Goal: Task Accomplishment & Management: Manage account settings

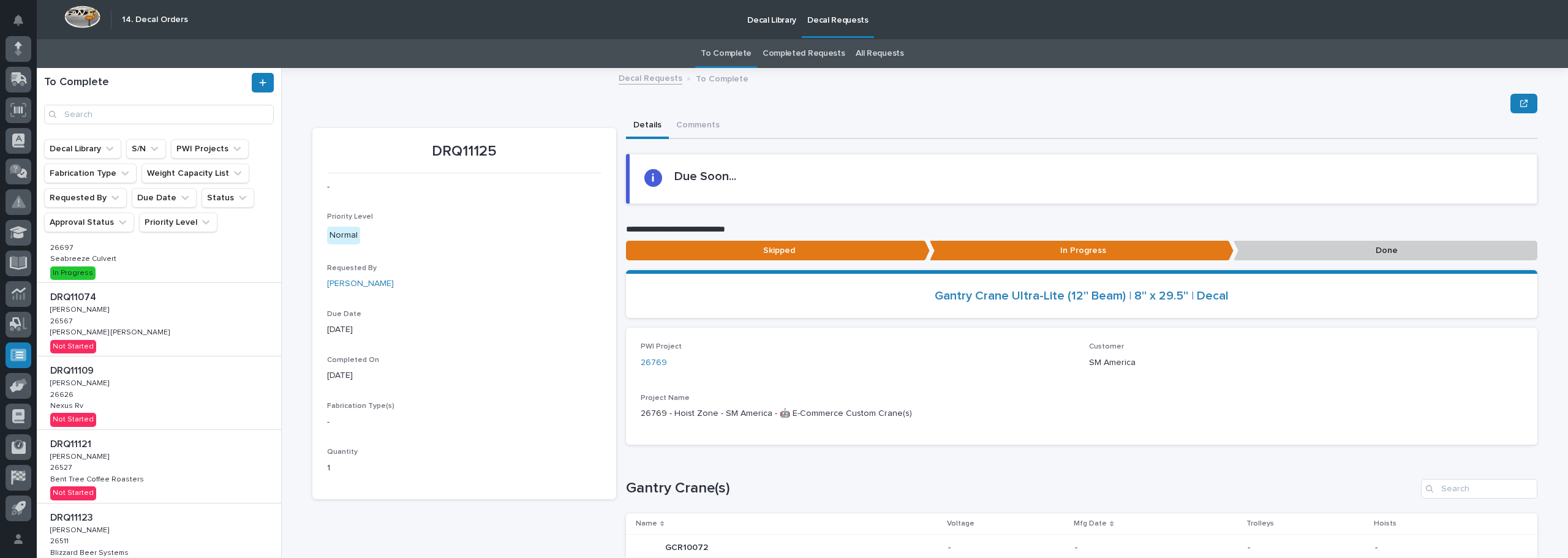
scroll to position [306, 0]
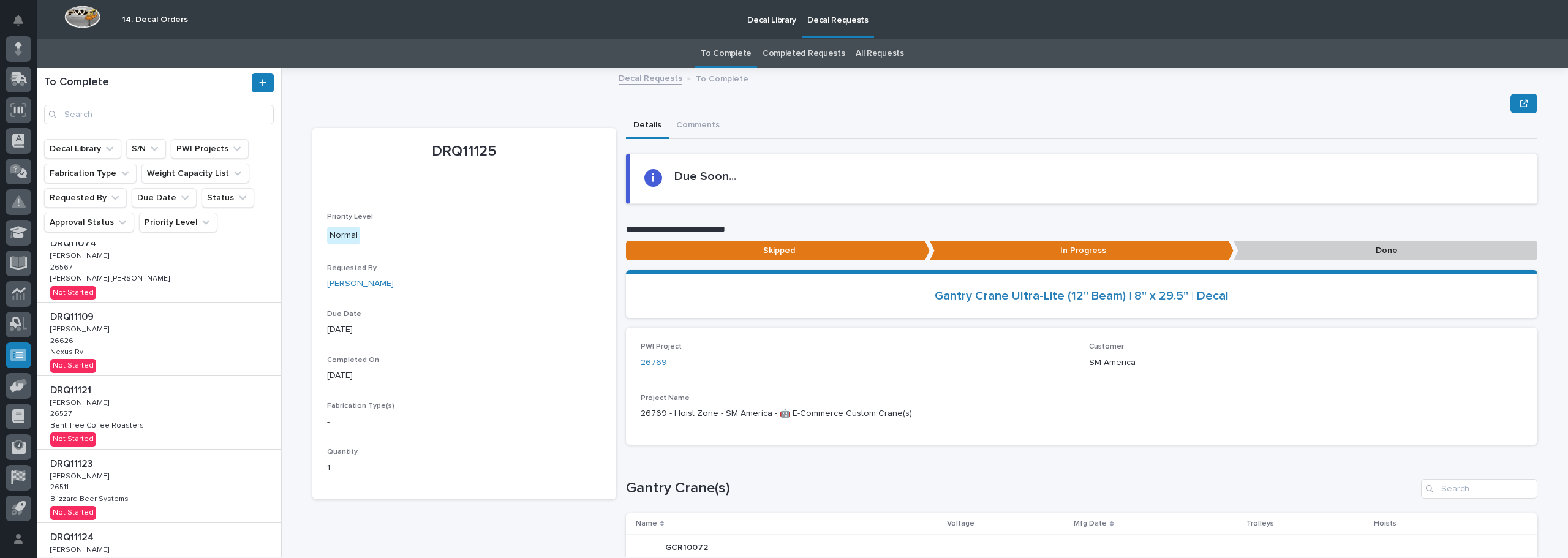
click at [157, 281] on div "DRQ11074 DRQ11074 [PERSON_NAME] [PERSON_NAME] 26567 26567 [PERSON_NAME] [PERSON…" at bounding box center [159, 265] width 244 height 73
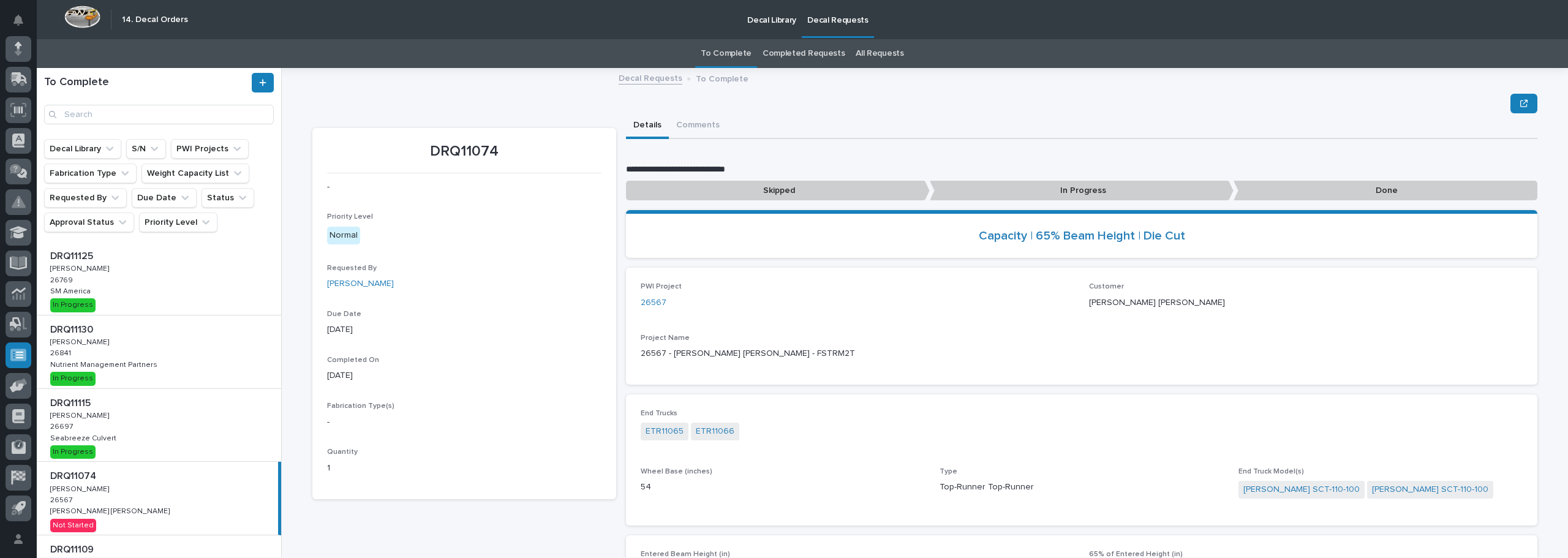
click at [133, 286] on div "DRQ11125 DRQ11125 [PERSON_NAME] [PERSON_NAME] 26769 26769 SM America SM America…" at bounding box center [159, 278] width 244 height 73
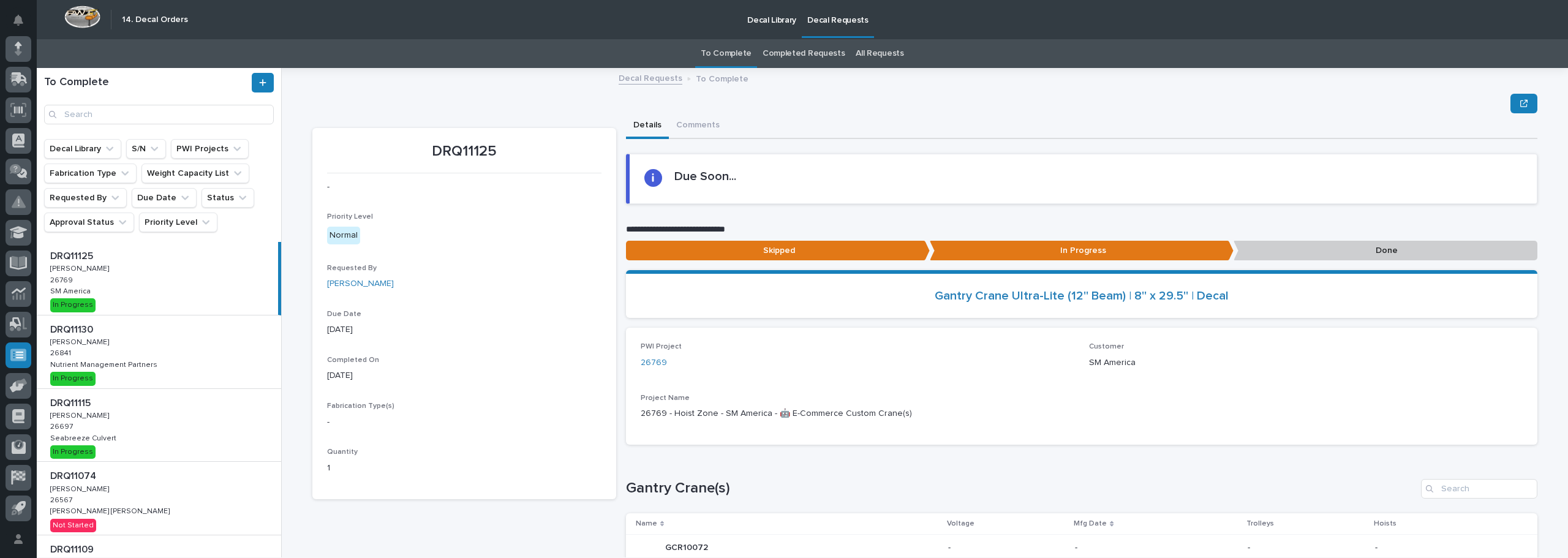
click at [200, 372] on div "DRQ11130 DRQ11130 Adam Yutzy Adam Yutzy 26841 26841 Nutrient Management Partner…" at bounding box center [159, 351] width 244 height 73
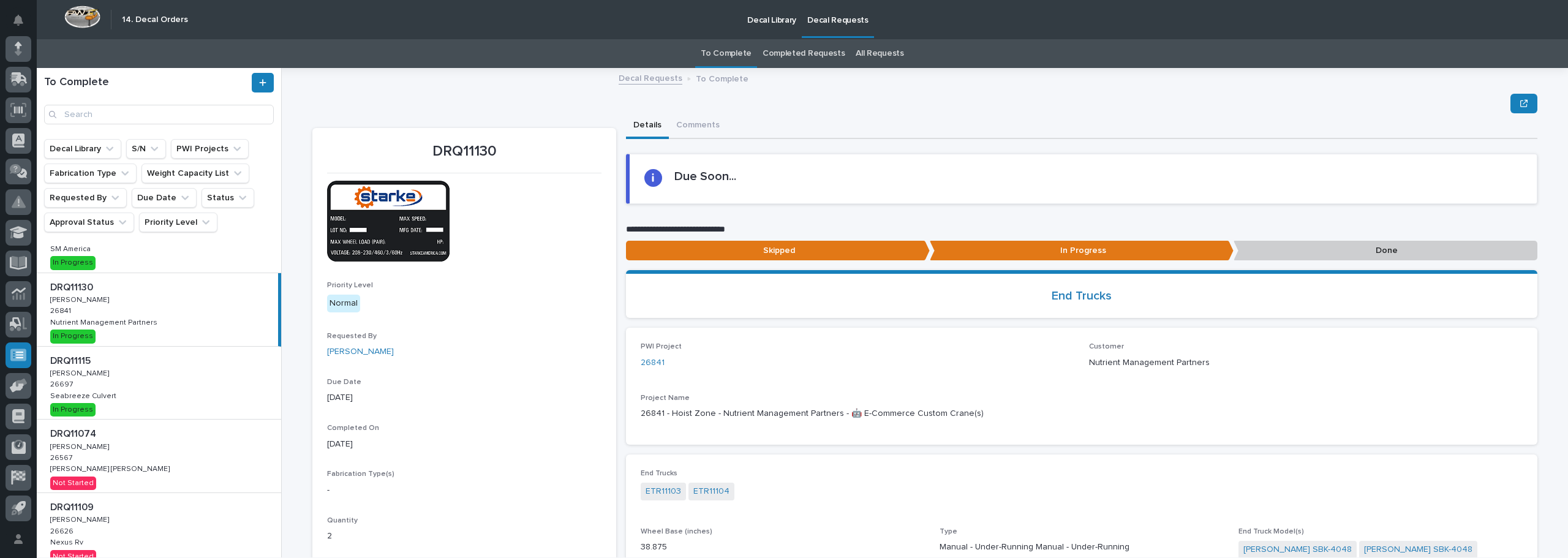
scroll to position [61, 0]
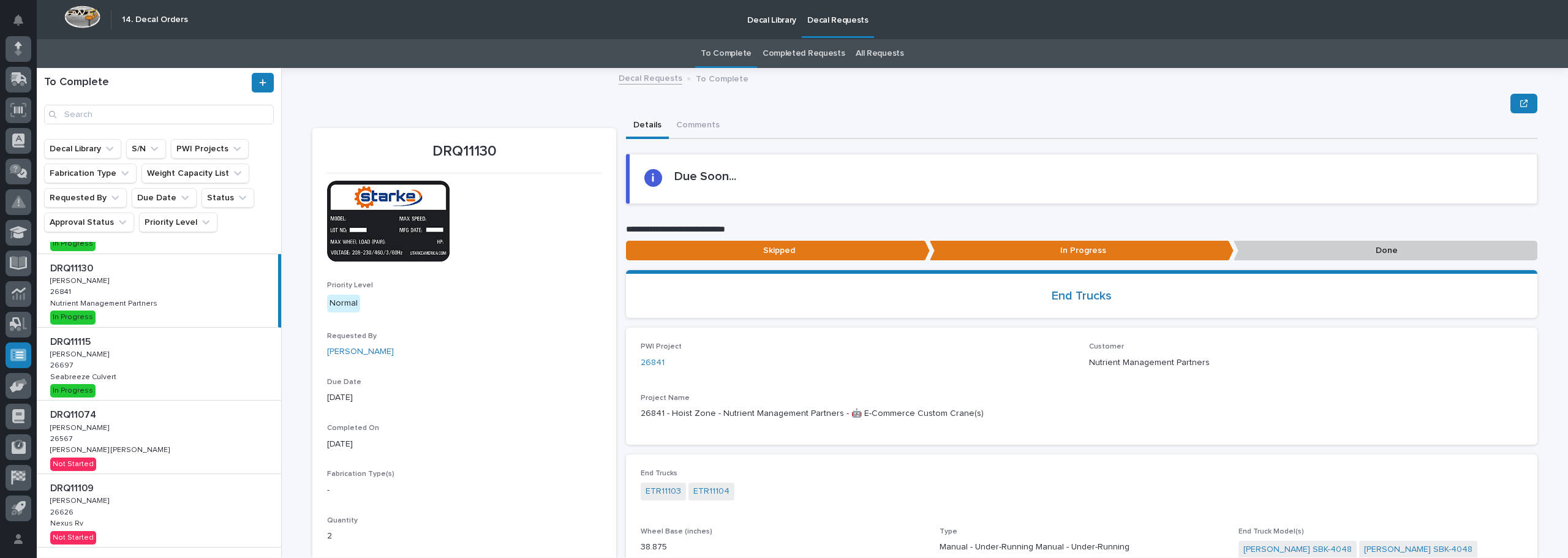
click at [174, 364] on div "DRQ11115 DRQ11115 [PERSON_NAME] [PERSON_NAME] 26697 26697 Seabreeze Culvert Sea…" at bounding box center [159, 364] width 244 height 73
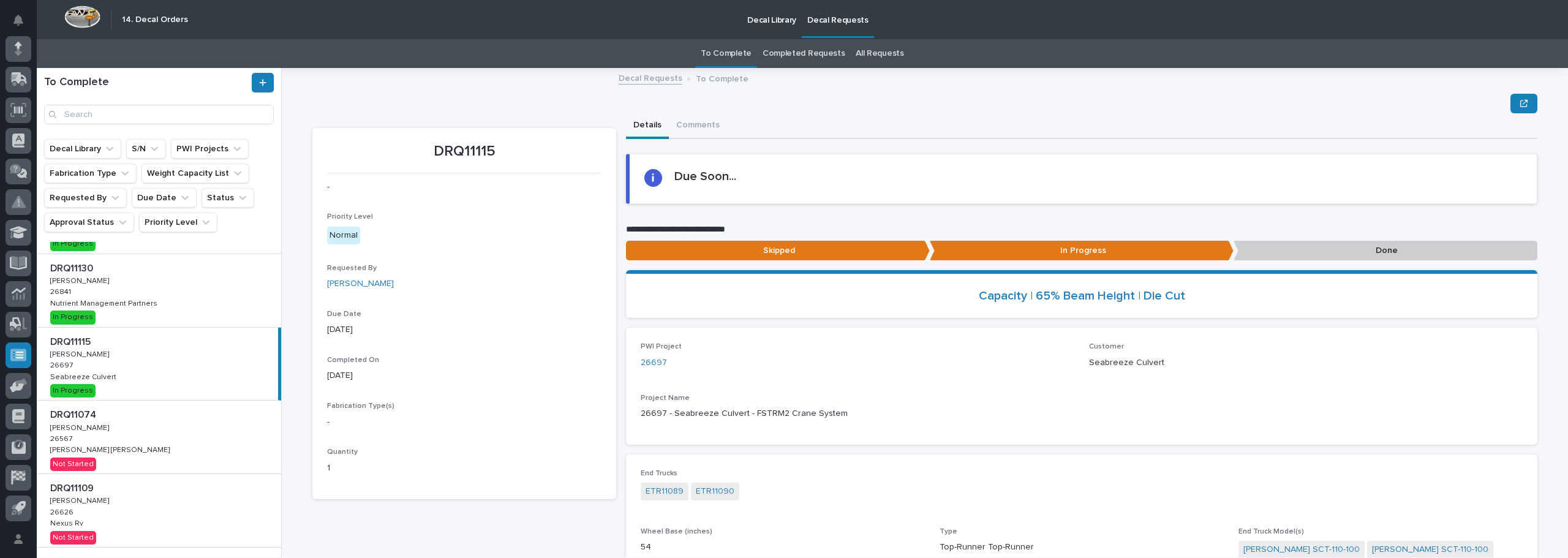
click at [75, 428] on p "[PERSON_NAME]" at bounding box center [81, 427] width 61 height 11
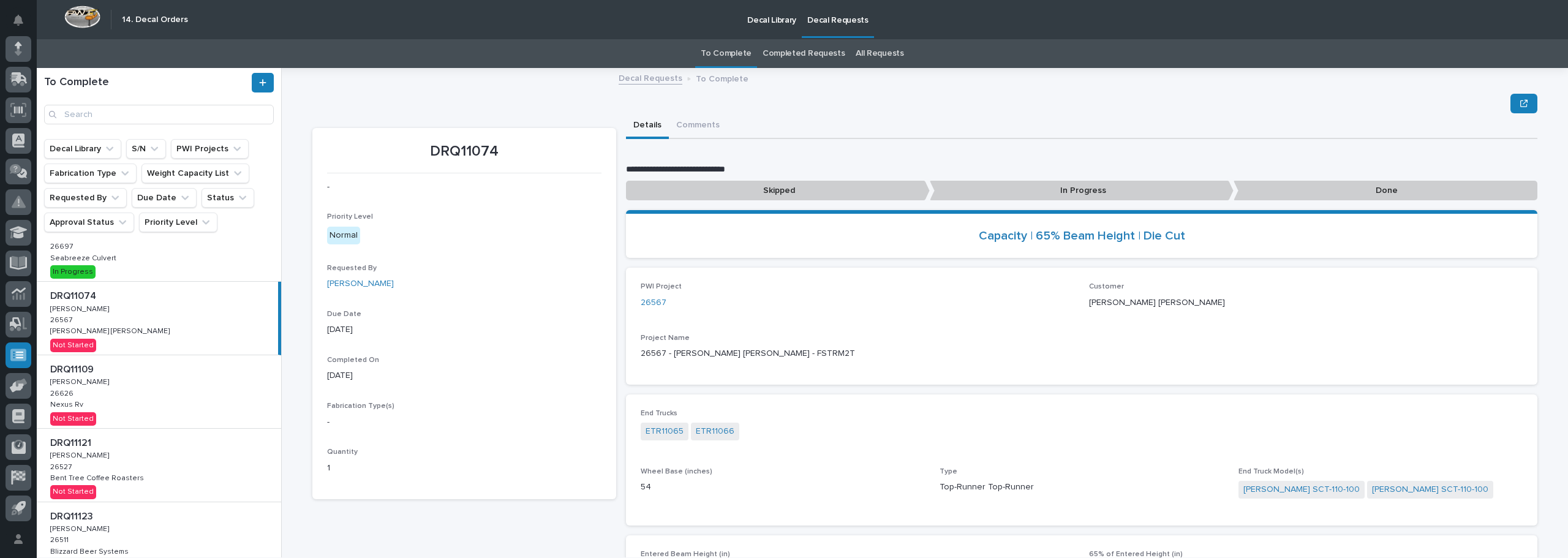
scroll to position [184, 0]
click at [158, 392] on div "DRQ11109 DRQ11109 Adam Yutzy Adam Yutzy 26626 26626 Nexus Rv Nexus Rv Not Start…" at bounding box center [159, 387] width 244 height 73
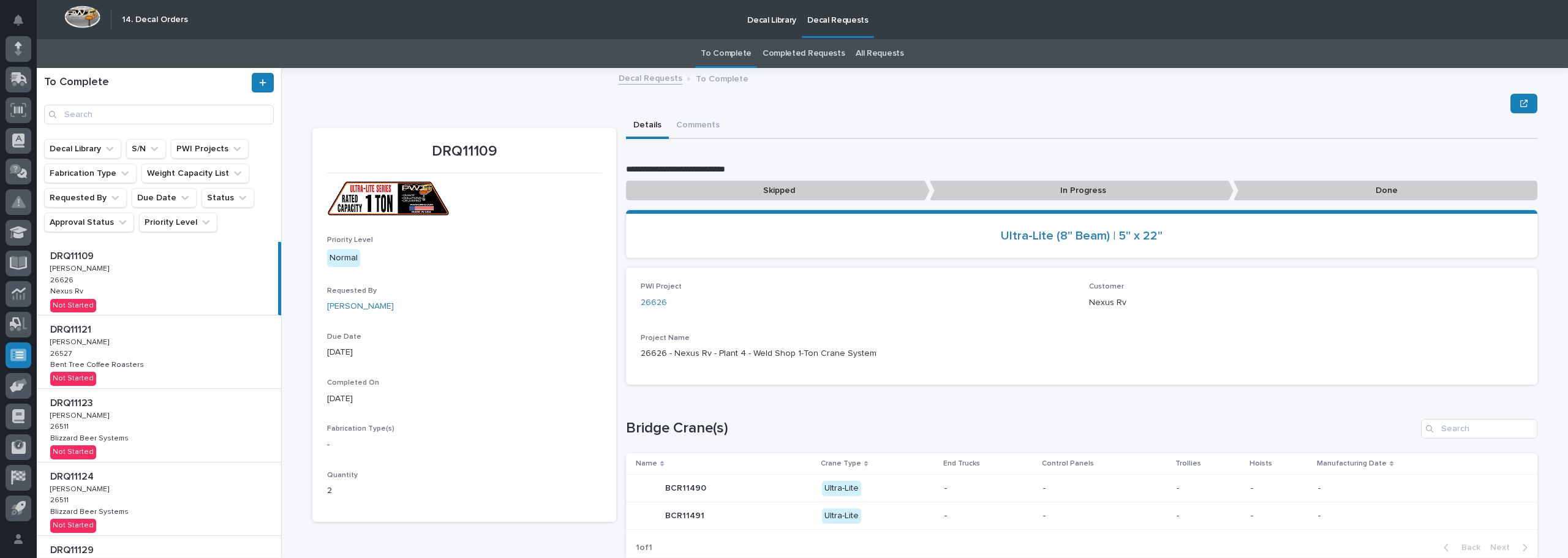
scroll to position [306, 0]
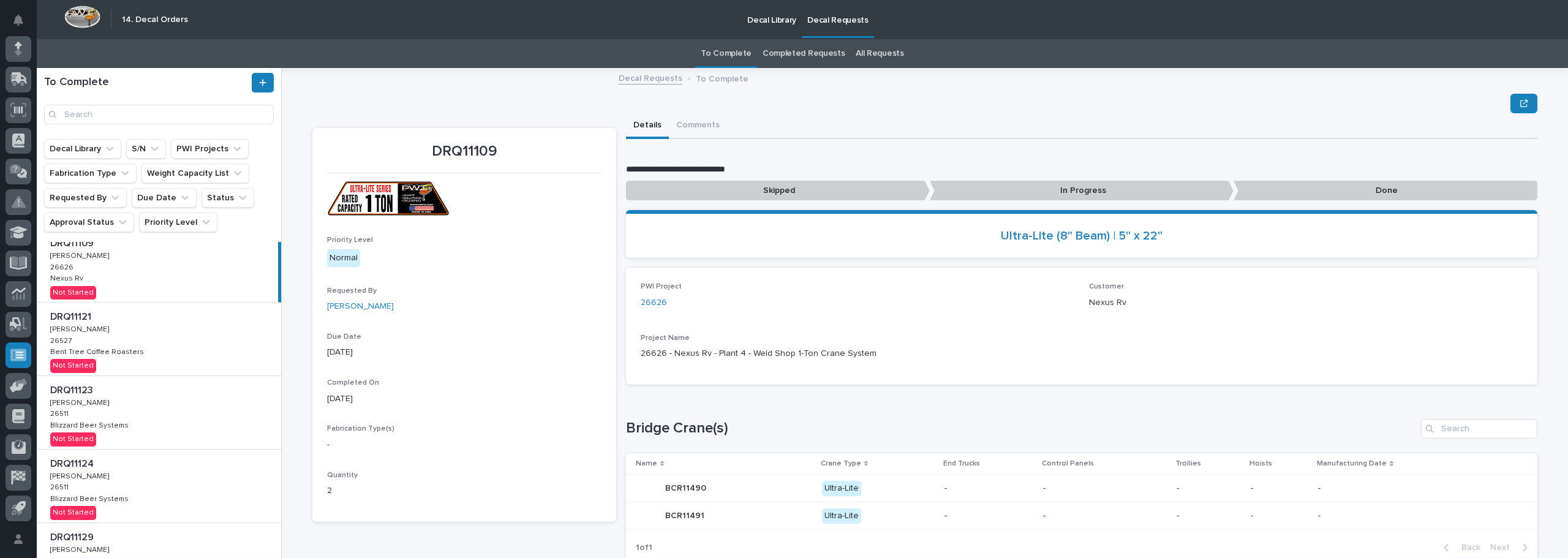
click at [171, 370] on div "DRQ11121 DRQ11121 Adam Yutzy Adam Yutzy 26527 26527 Bent Tree Coffee Roasters B…" at bounding box center [159, 339] width 244 height 73
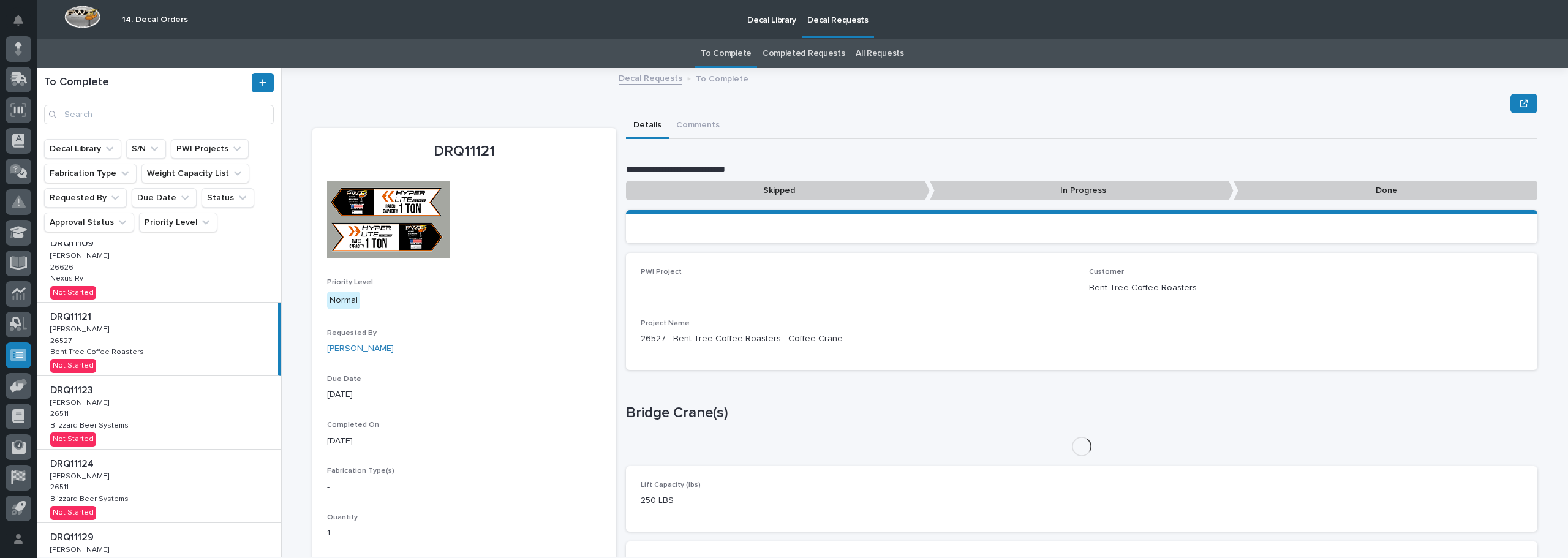
scroll to position [368, 0]
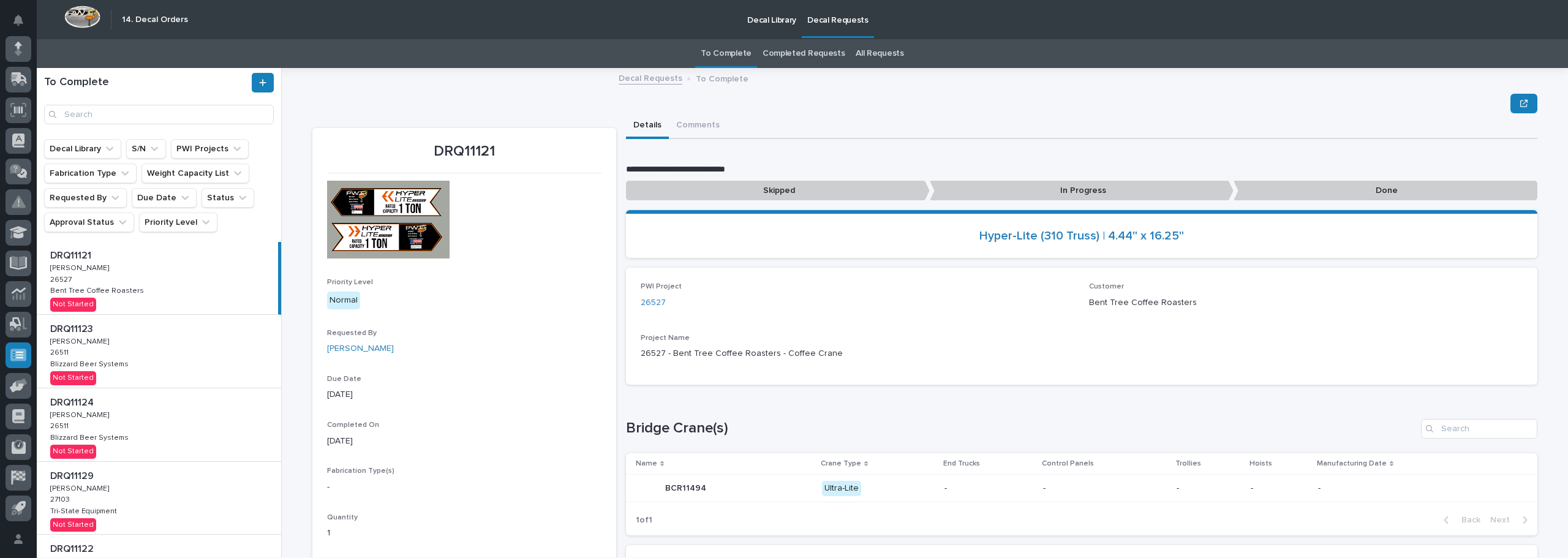
click at [170, 369] on div "DRQ11123 DRQ11123 Adam Yutzy Adam Yutzy 26511 26511 Blizzard Beer Systems Blizz…" at bounding box center [159, 351] width 244 height 73
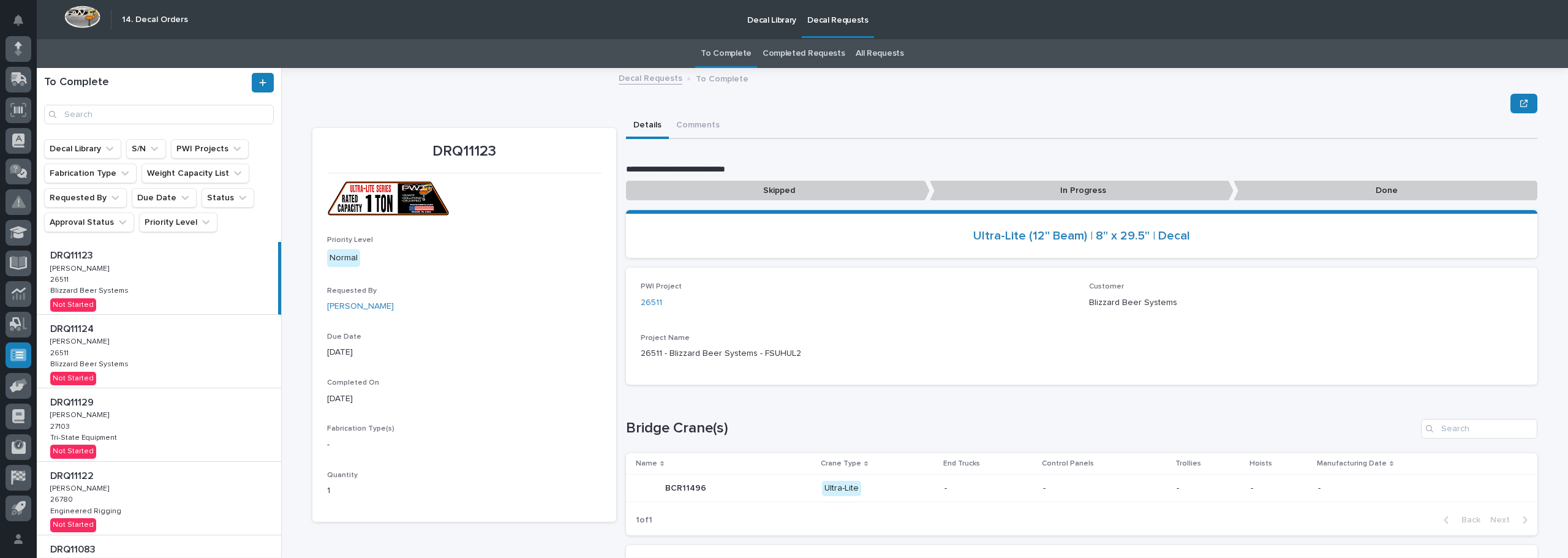
scroll to position [148, 0]
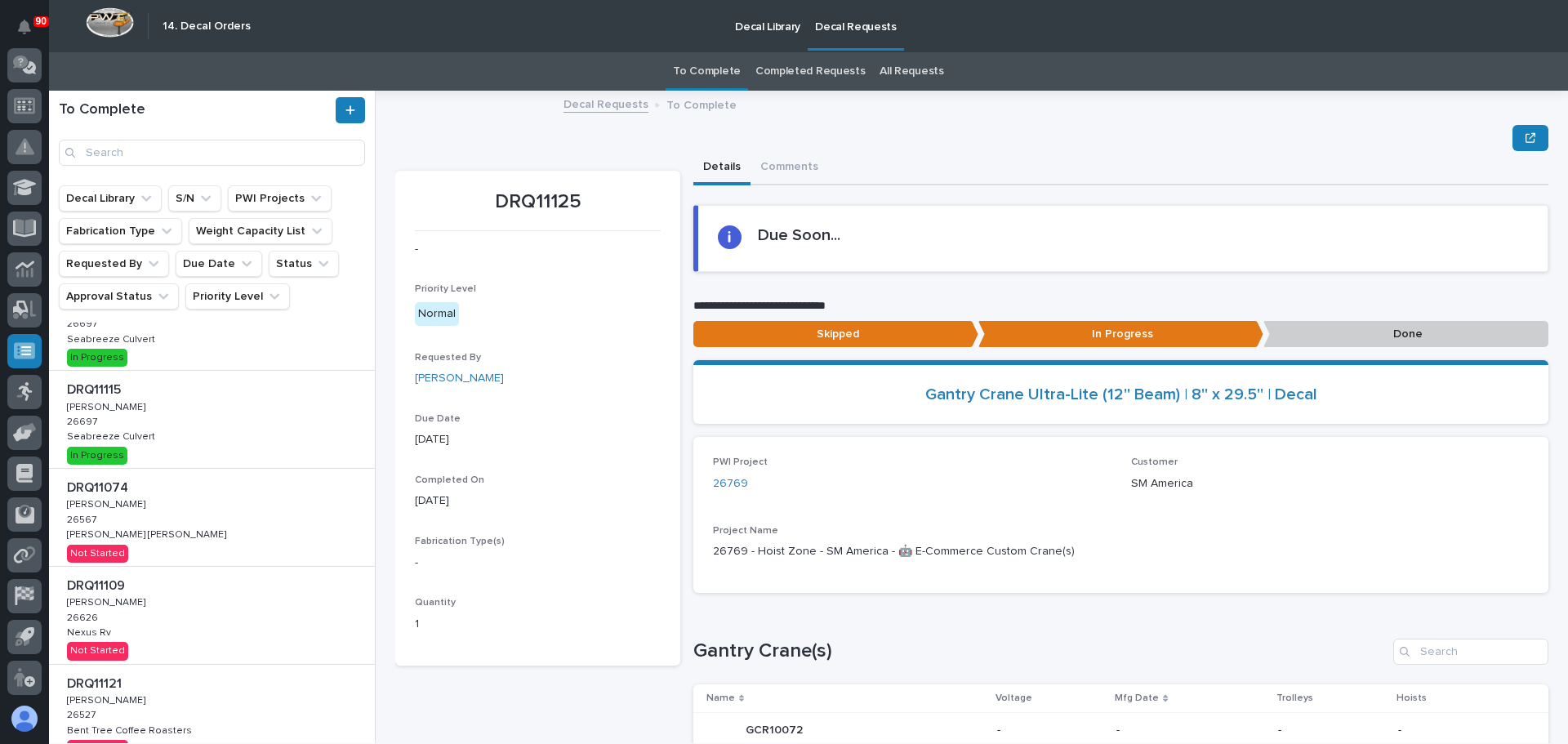
click at [299, 494] on p at bounding box center [215, 488] width 297 height 16
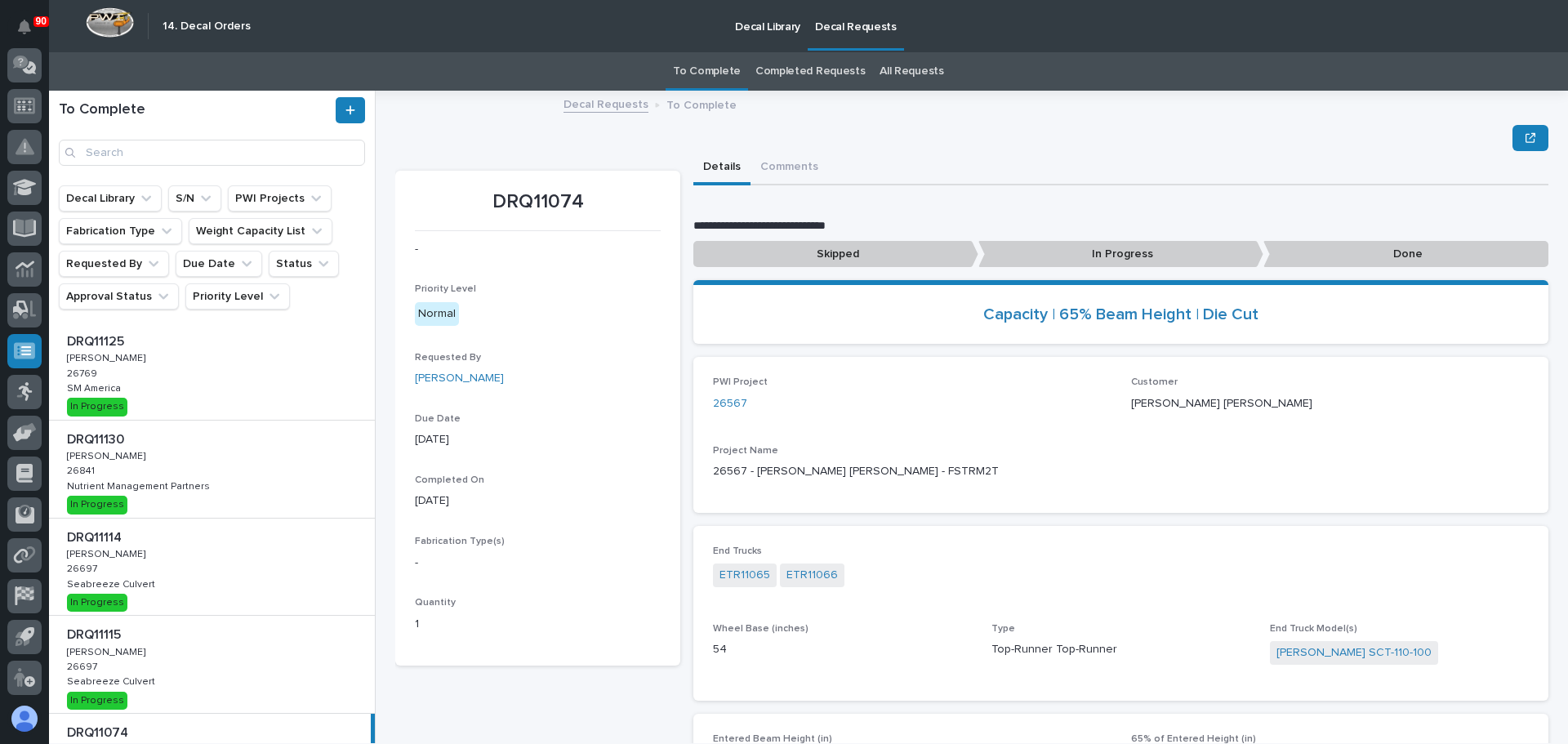
click at [153, 542] on p at bounding box center [215, 538] width 297 height 16
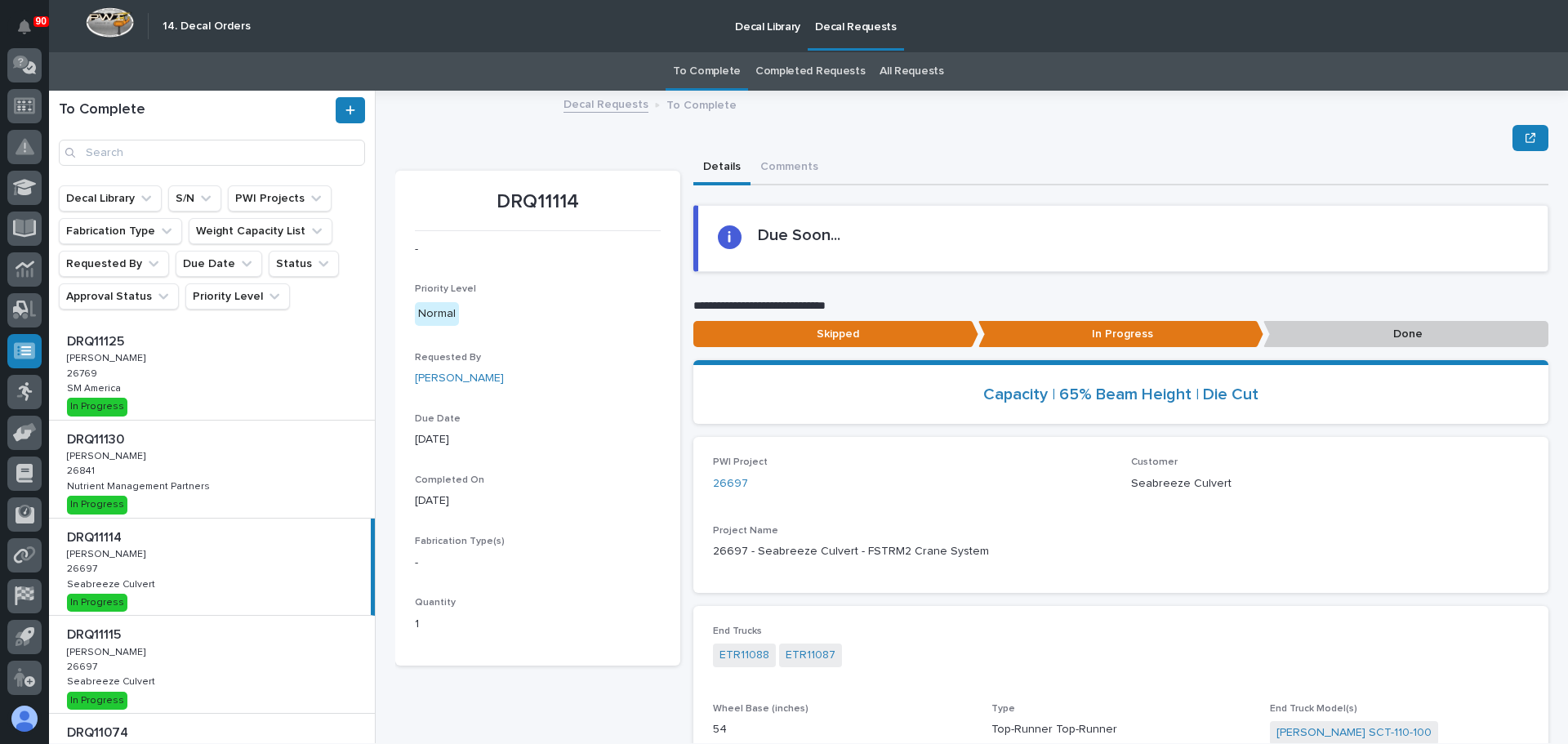
click at [1352, 345] on p "Done" at bounding box center [1405, 334] width 285 height 27
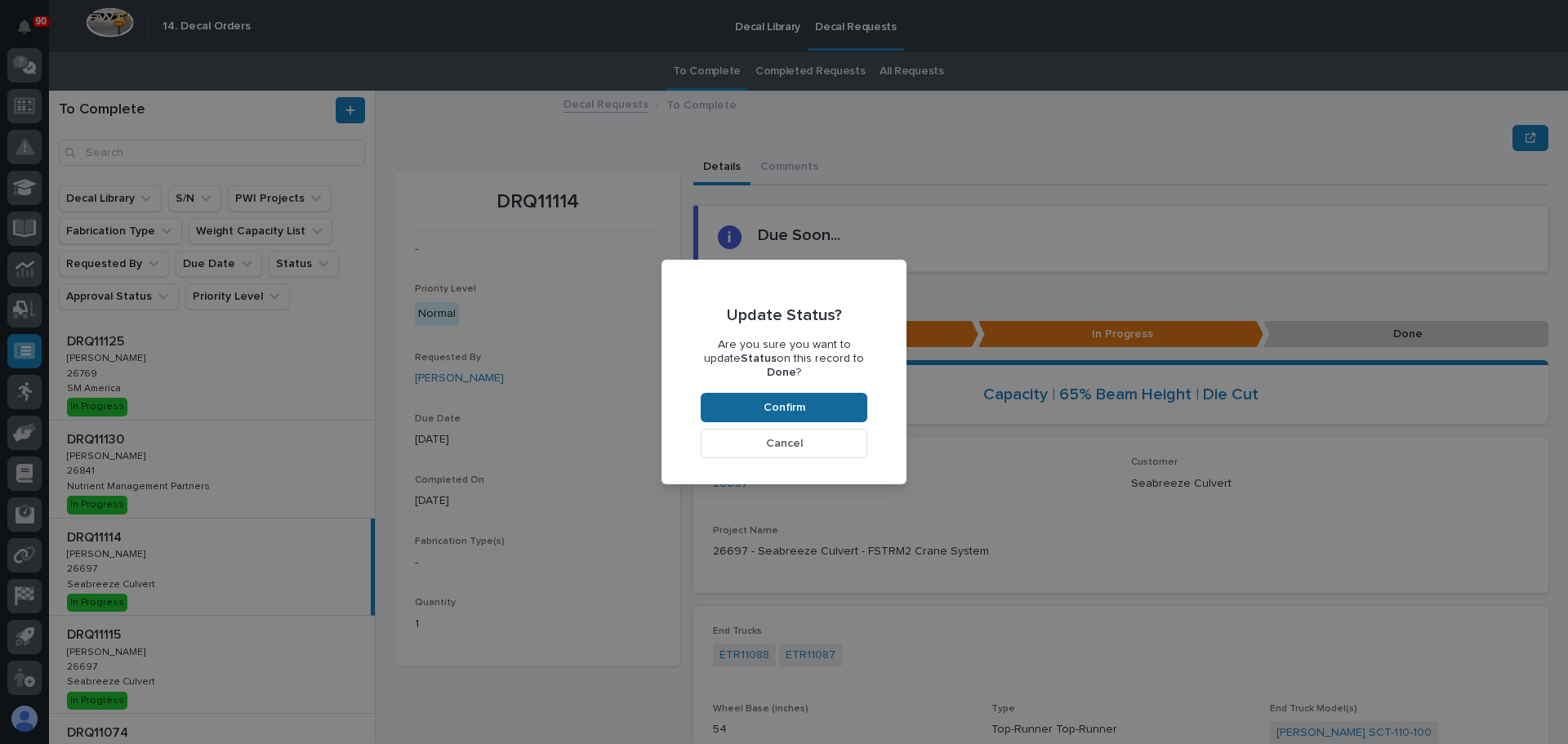
click at [796, 392] on button "Confirm" at bounding box center [784, 406] width 167 height 29
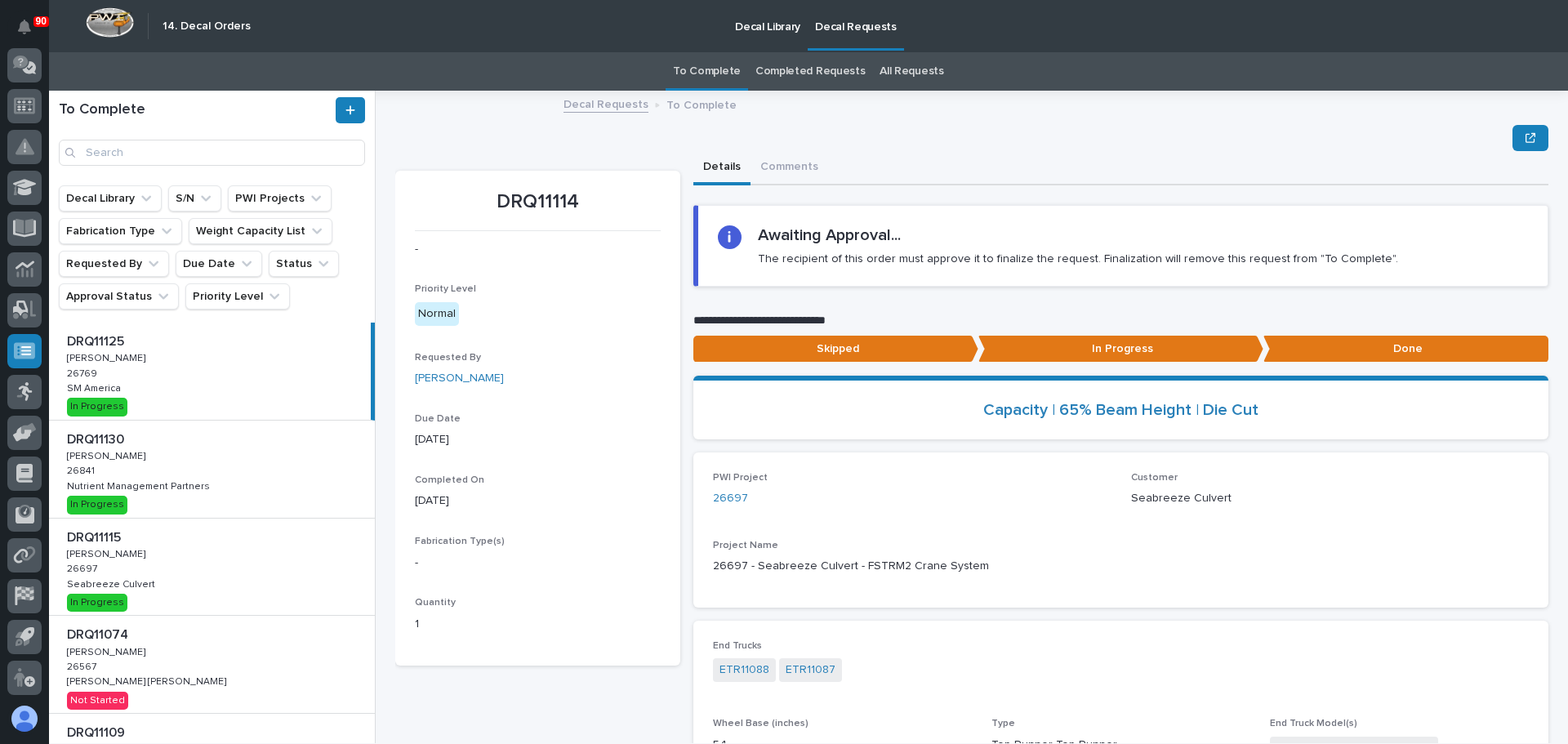
scroll to position [98, 0]
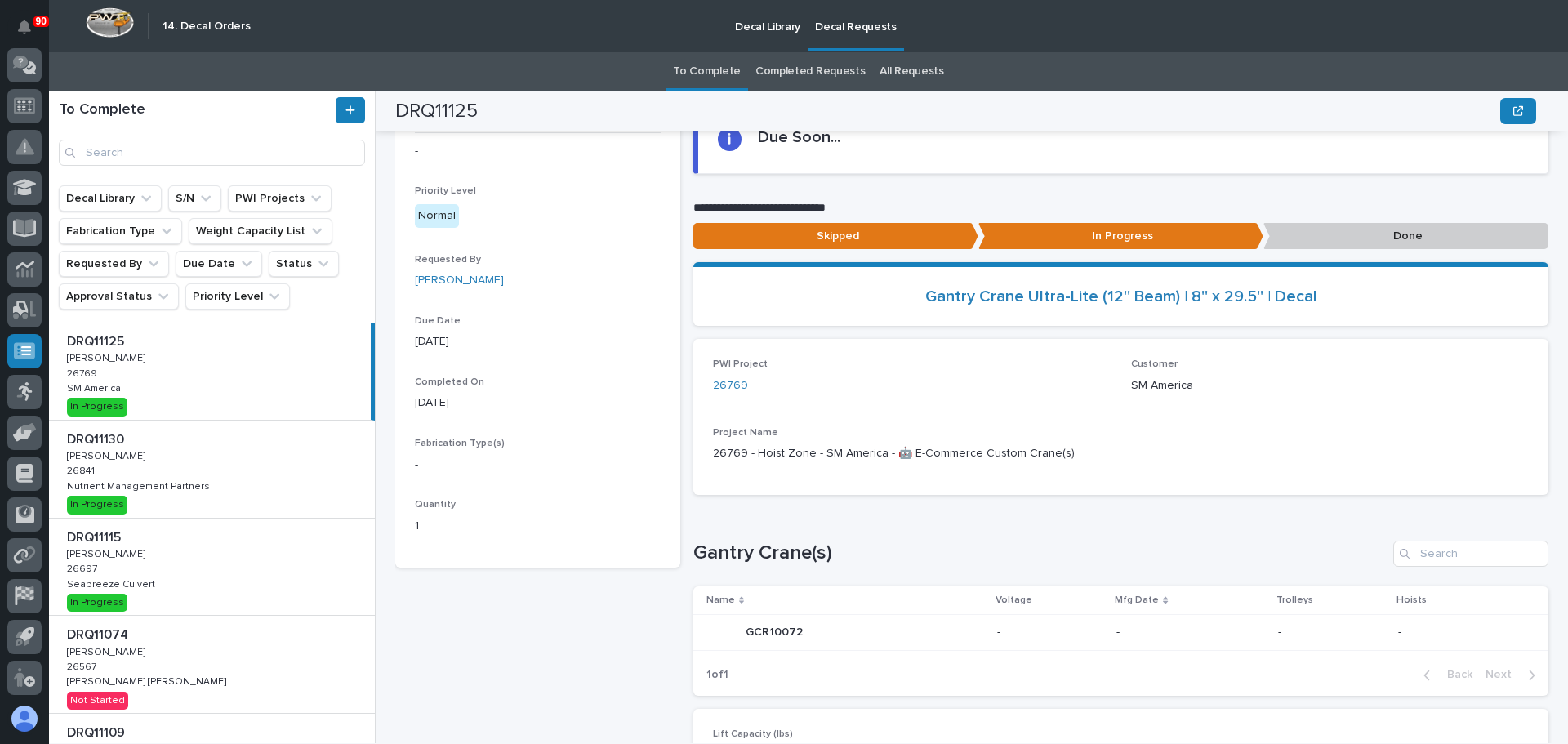
click at [254, 539] on p at bounding box center [215, 538] width 297 height 16
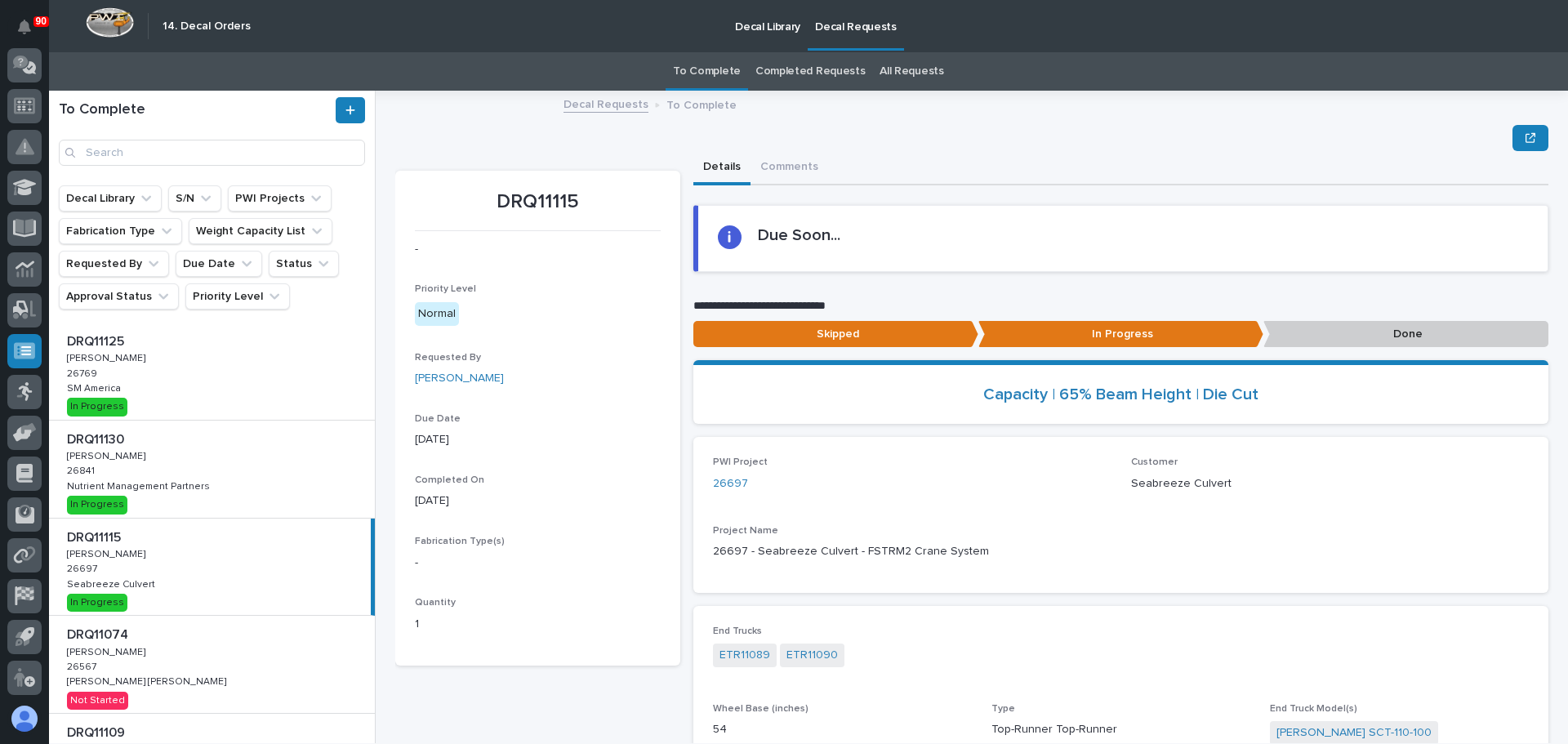
click at [1346, 346] on p "Done" at bounding box center [1405, 334] width 285 height 27
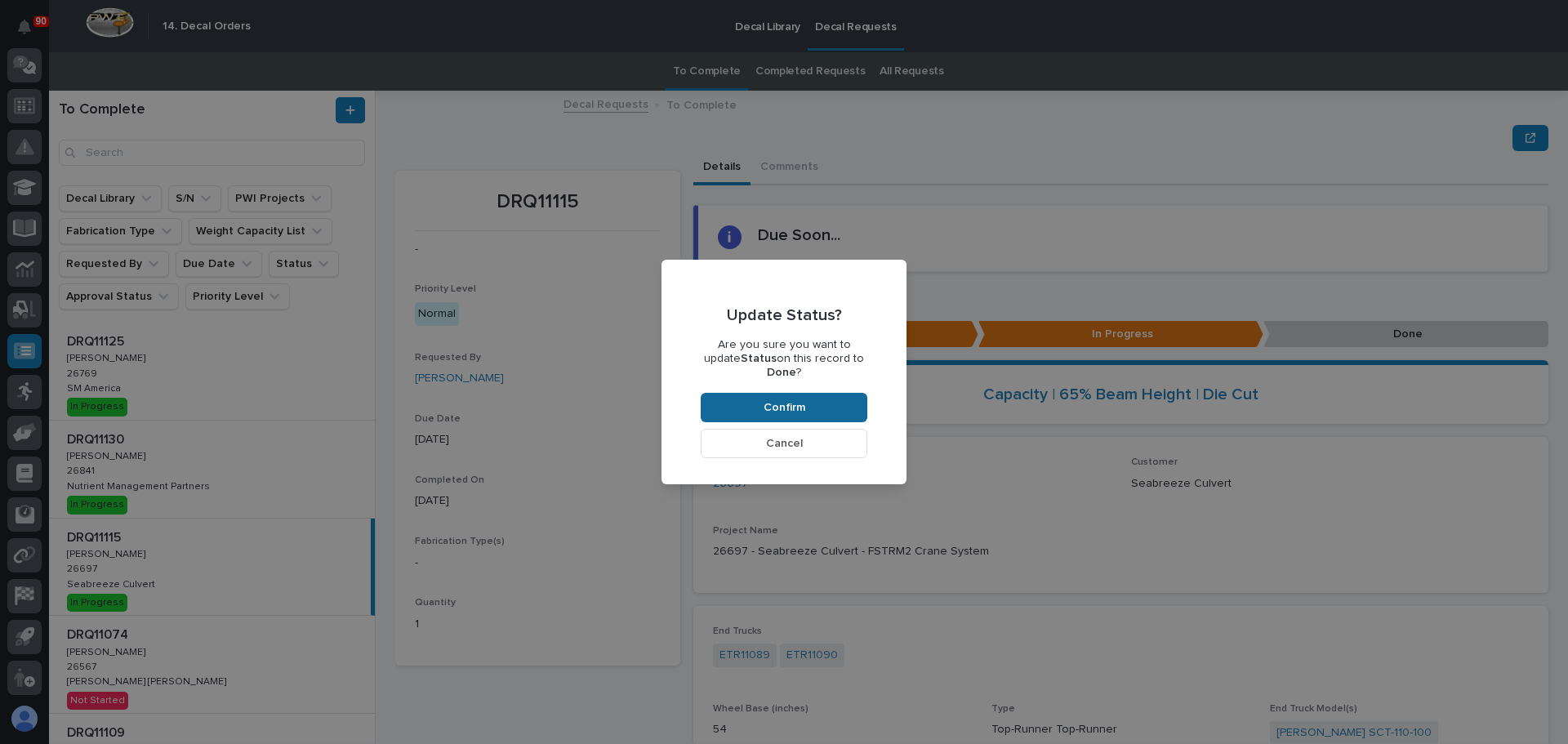
click at [846, 394] on button "Confirm" at bounding box center [784, 406] width 167 height 29
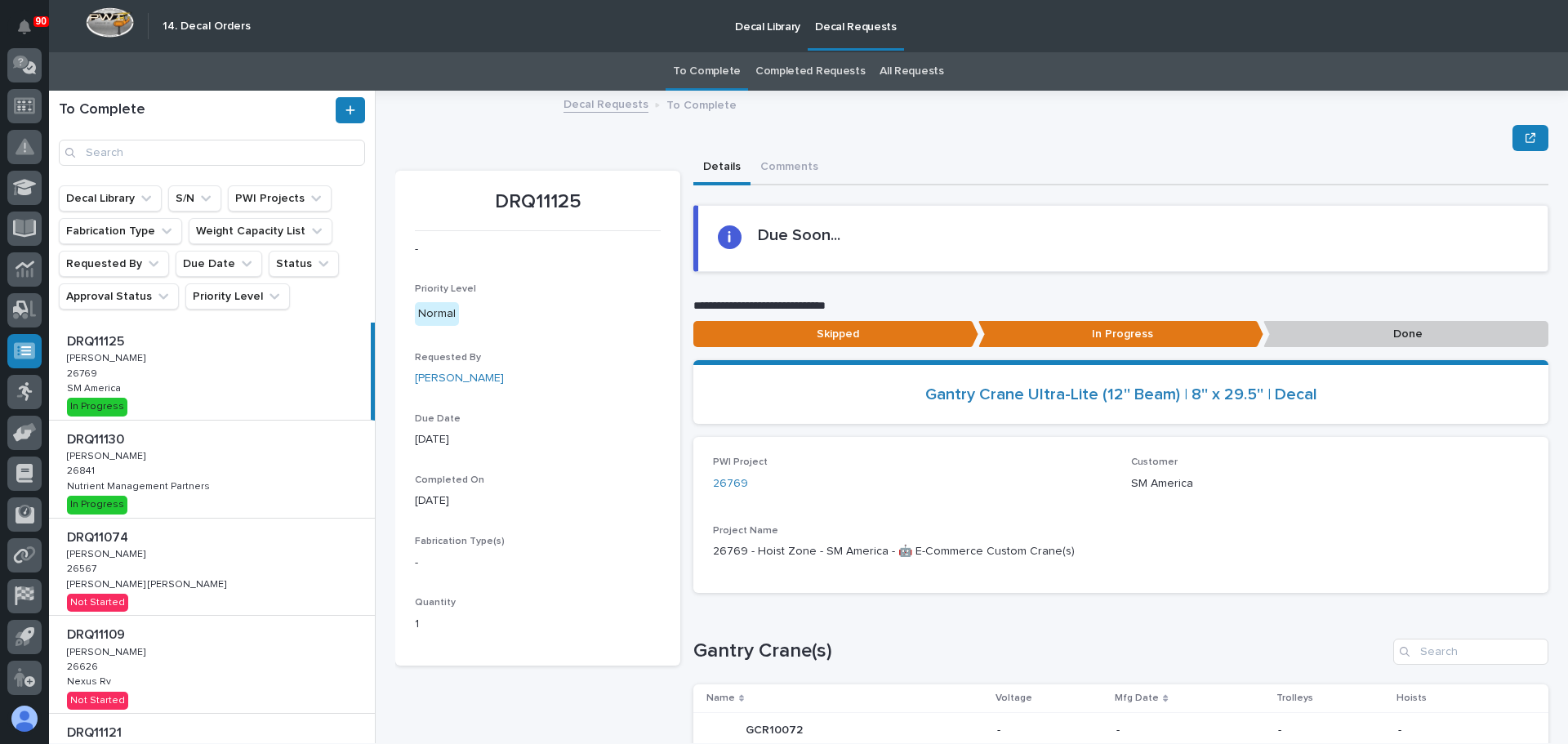
click at [167, 380] on div "DRQ11125 DRQ11125 [PERSON_NAME] [PERSON_NAME] 26769 26769 SM America SM America…" at bounding box center [210, 371] width 322 height 97
click at [1324, 333] on p "Done" at bounding box center [1405, 334] width 285 height 27
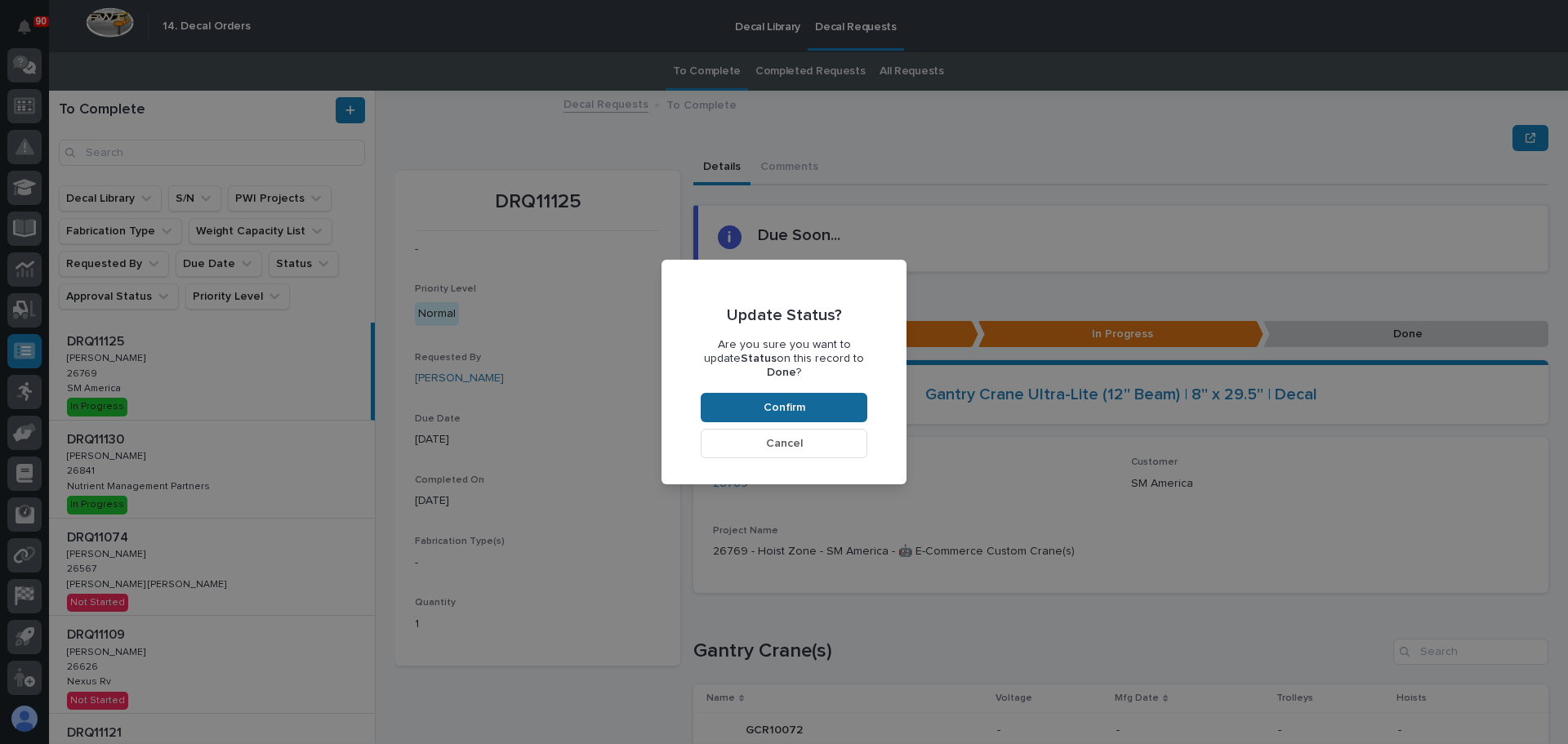
click at [758, 392] on button "Confirm" at bounding box center [784, 406] width 167 height 29
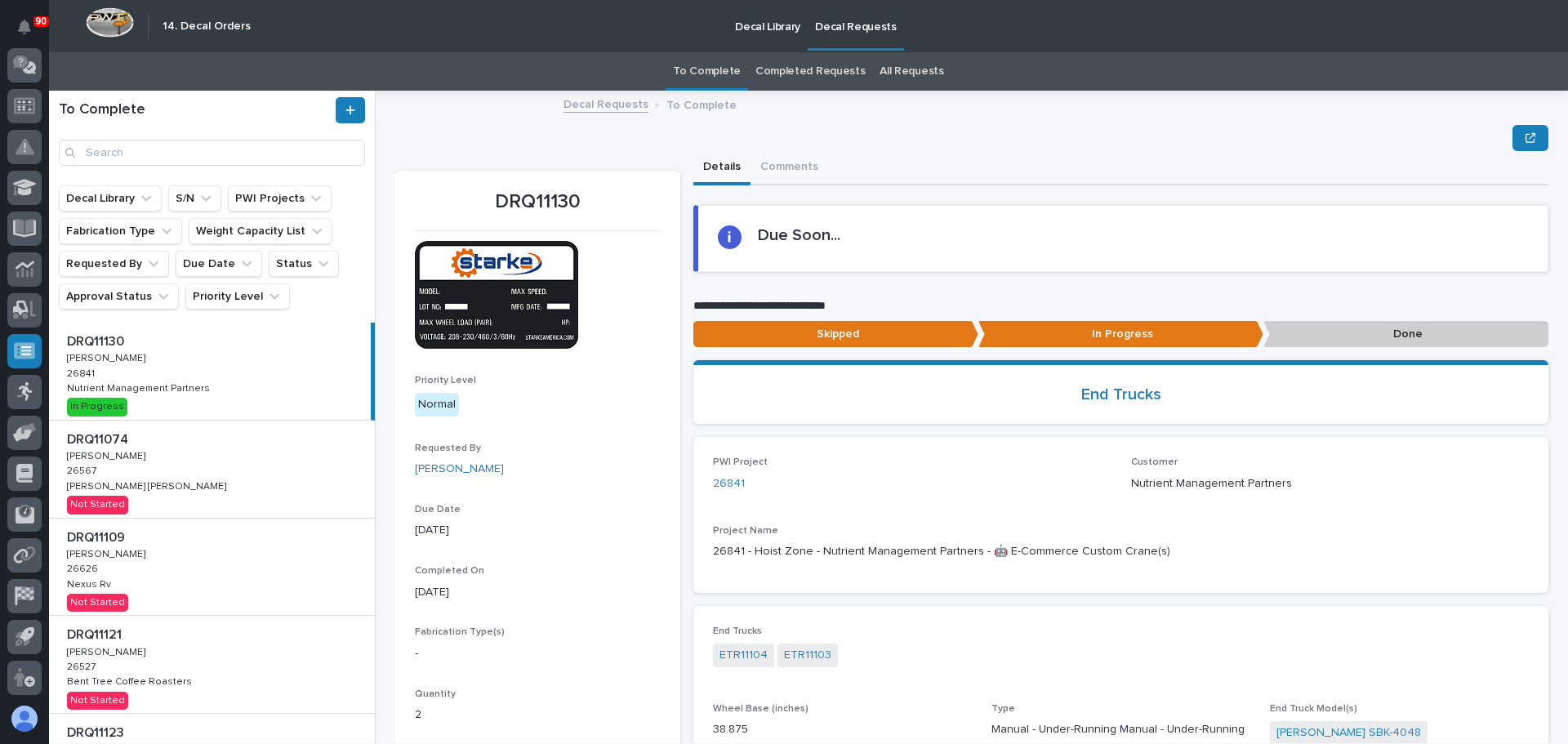
click at [1294, 331] on p "Done" at bounding box center [1405, 334] width 285 height 27
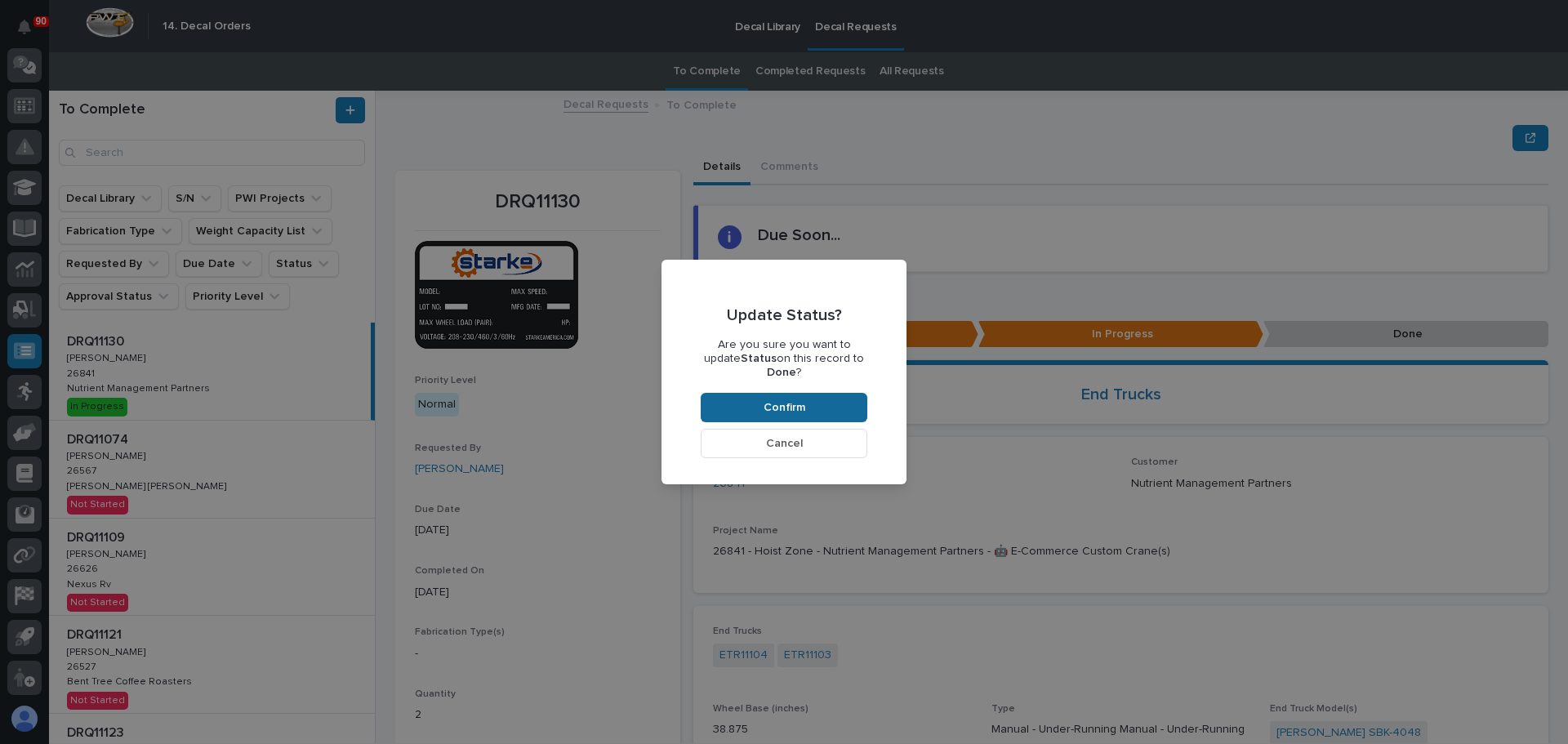
click at [805, 396] on button "Confirm" at bounding box center [784, 406] width 167 height 29
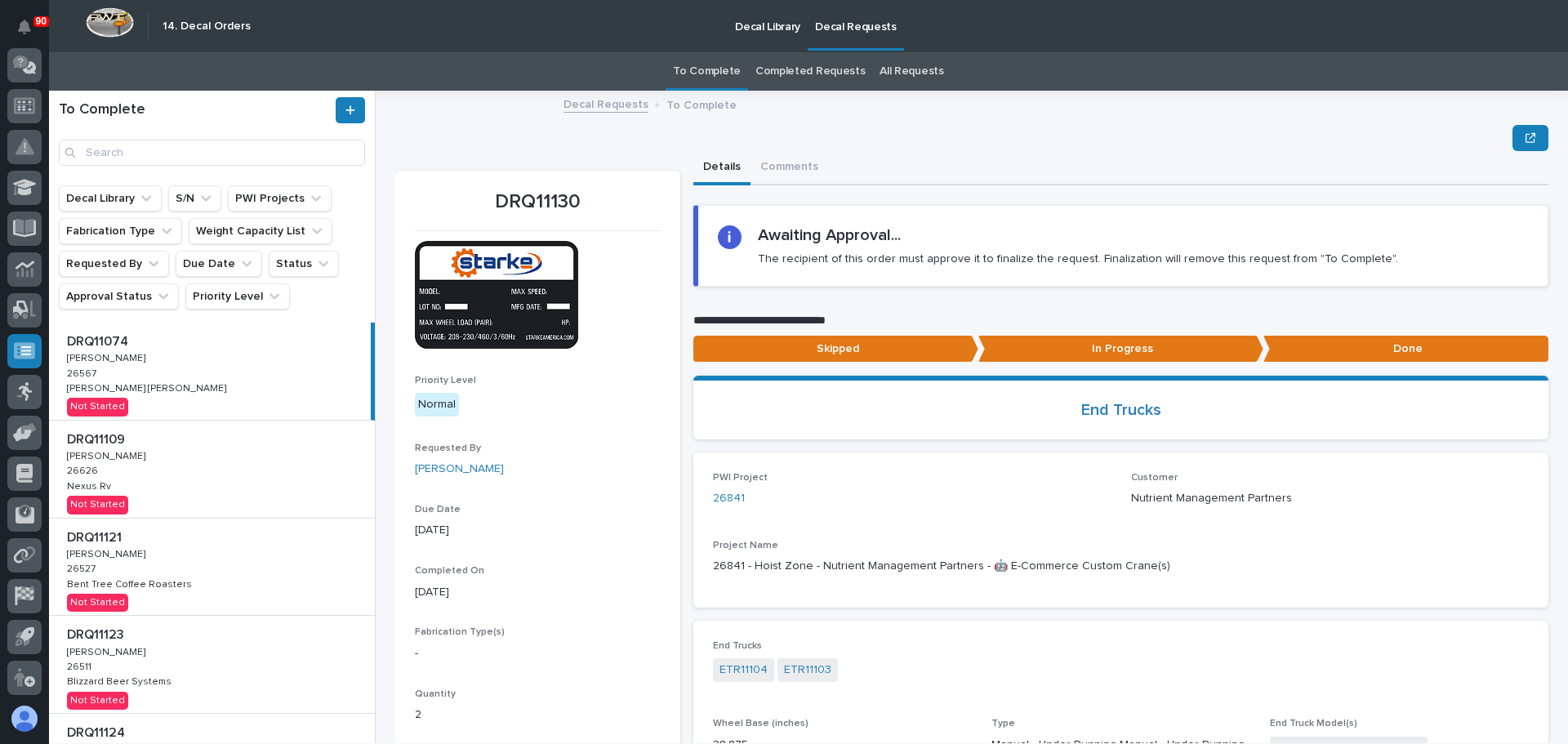
scroll to position [98, 0]
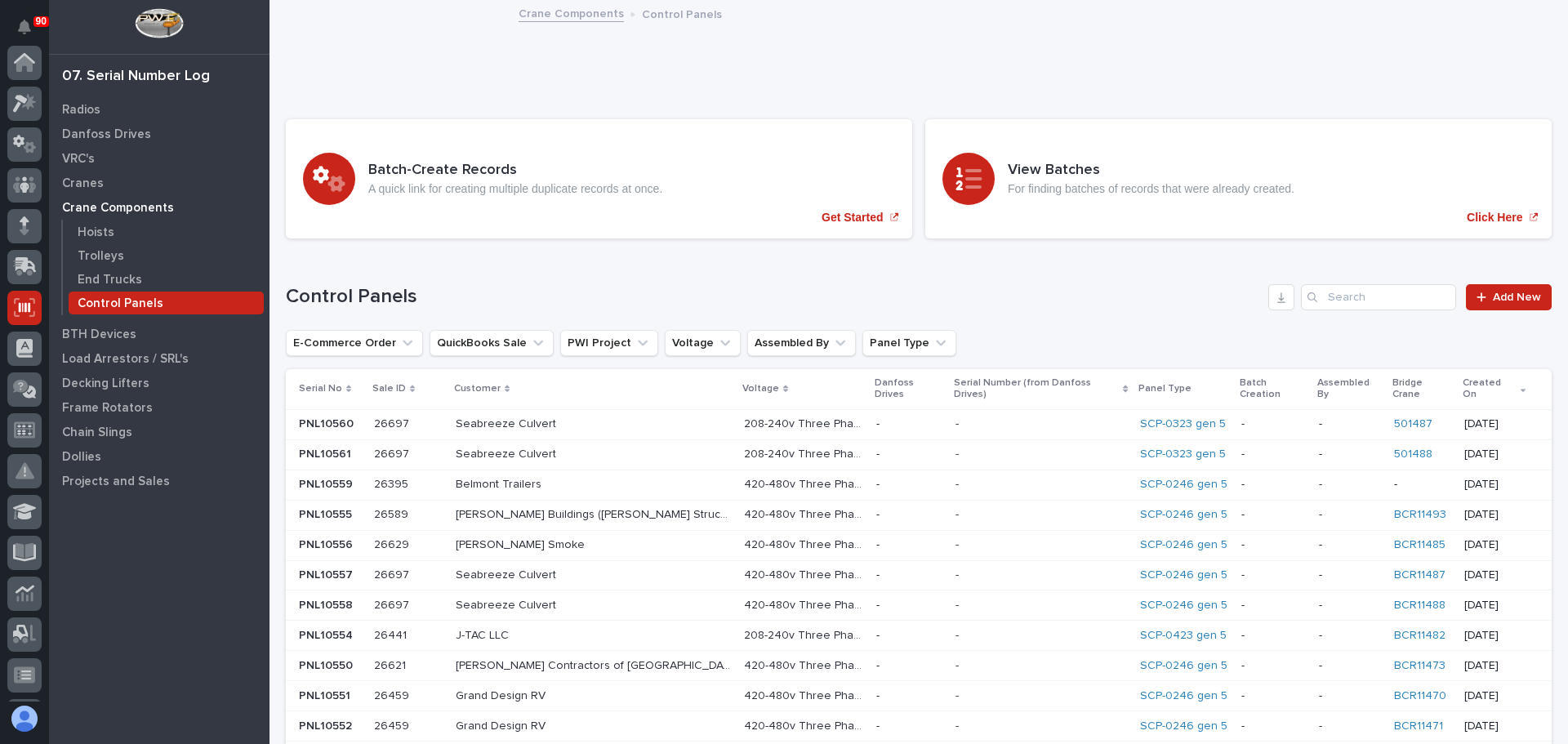
scroll to position [245, 0]
click at [507, 414] on p "Seabreeze Culvert" at bounding box center [507, 422] width 104 height 17
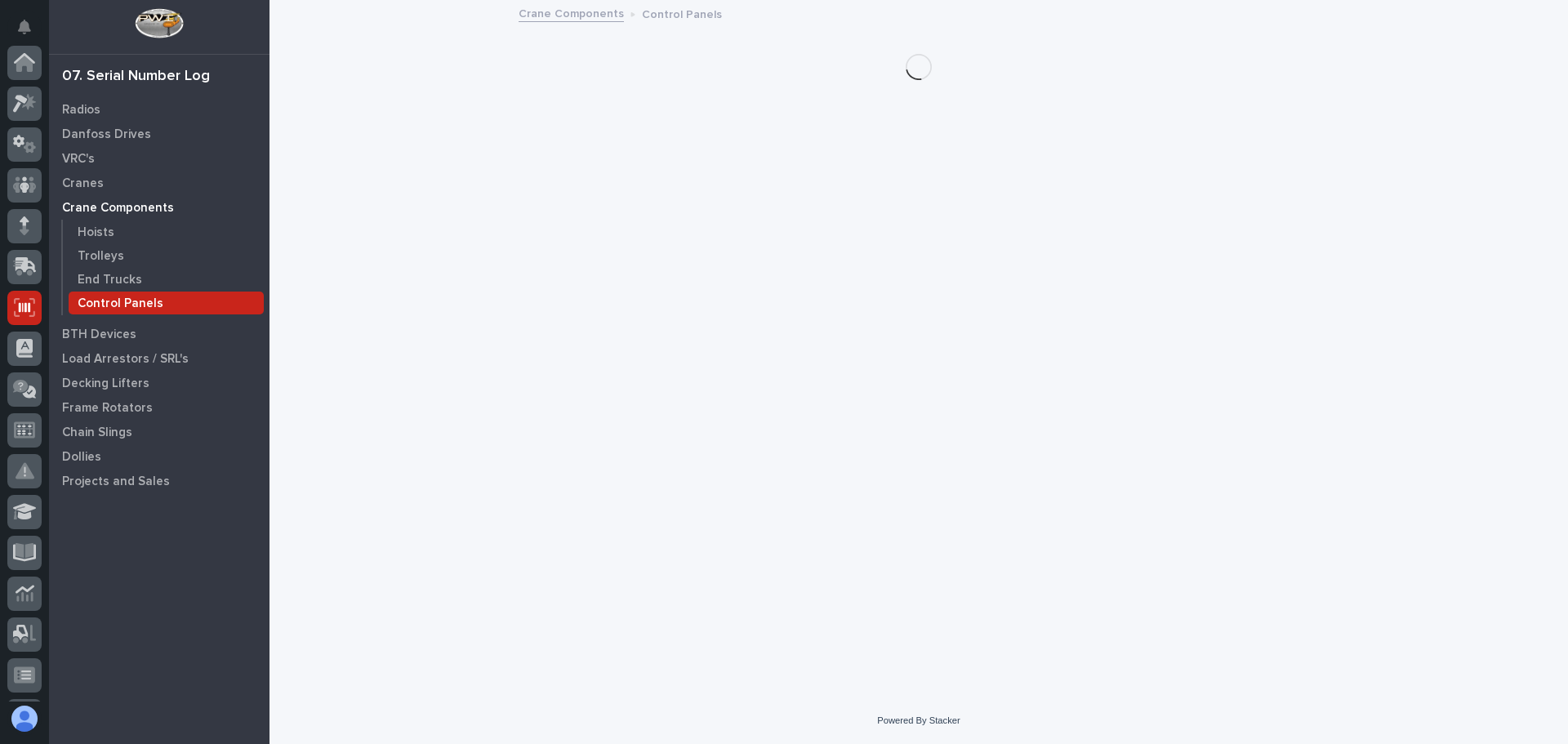
scroll to position [245, 0]
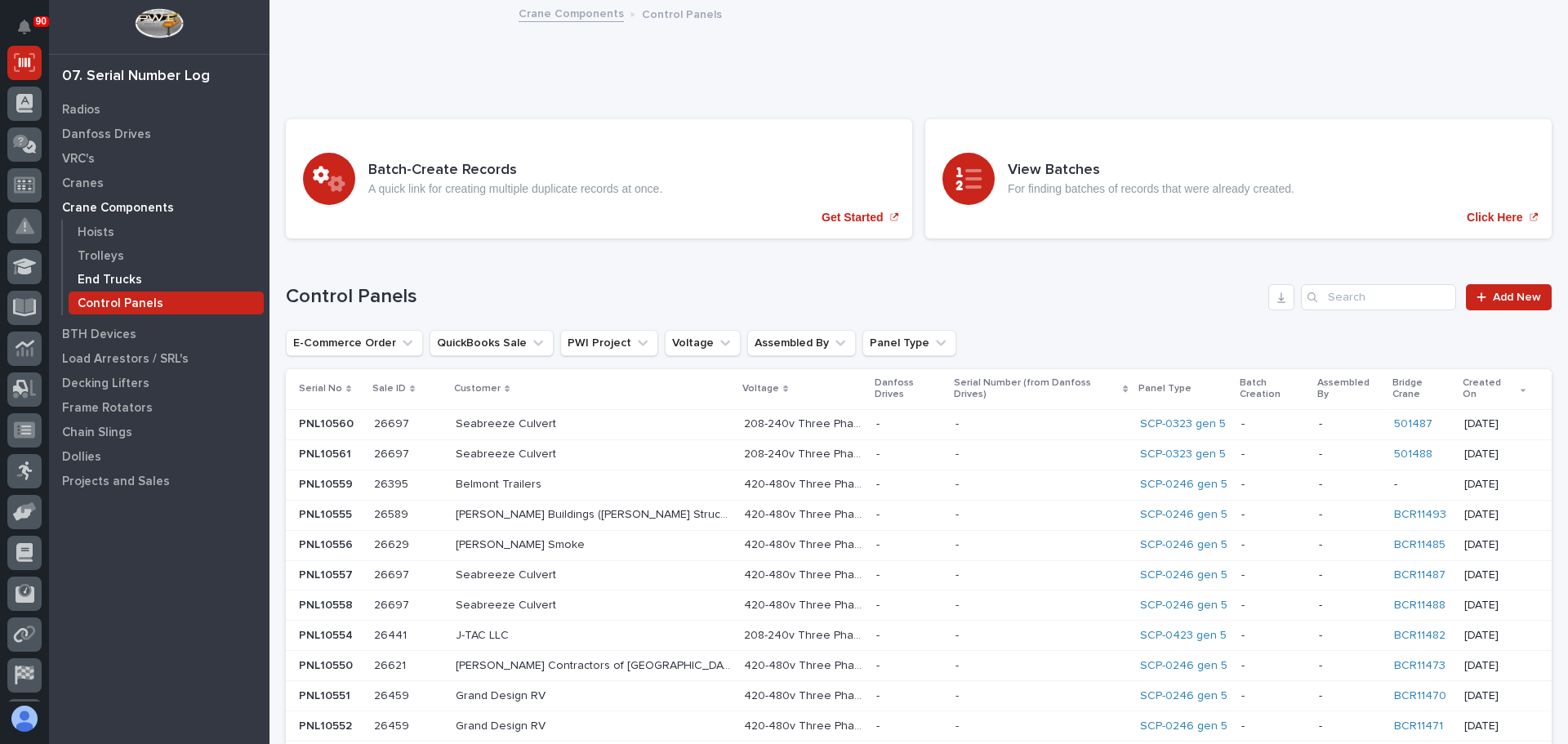
click at [109, 271] on div "End Trucks" at bounding box center [166, 279] width 195 height 23
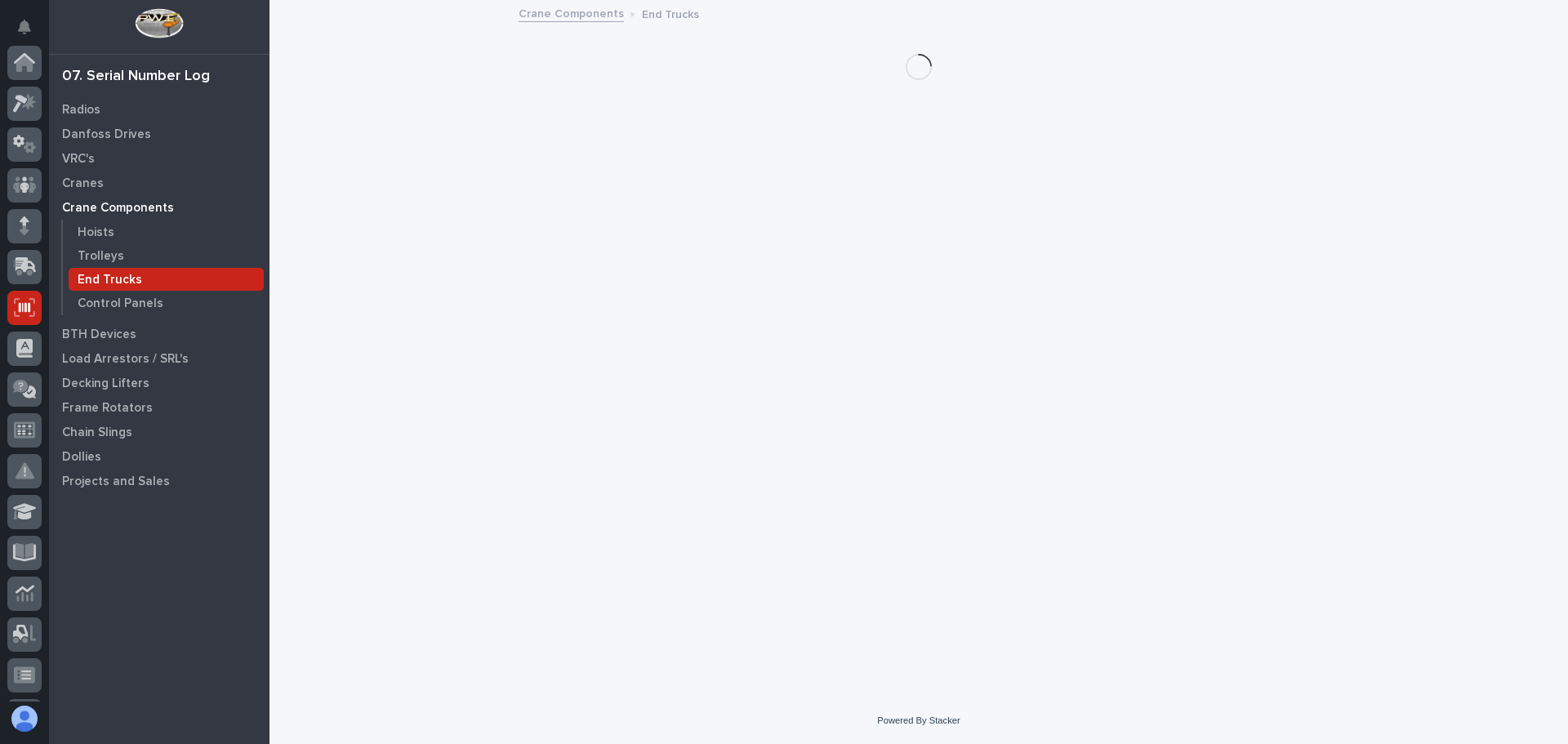
scroll to position [245, 0]
